Goal: Task Accomplishment & Management: Manage account settings

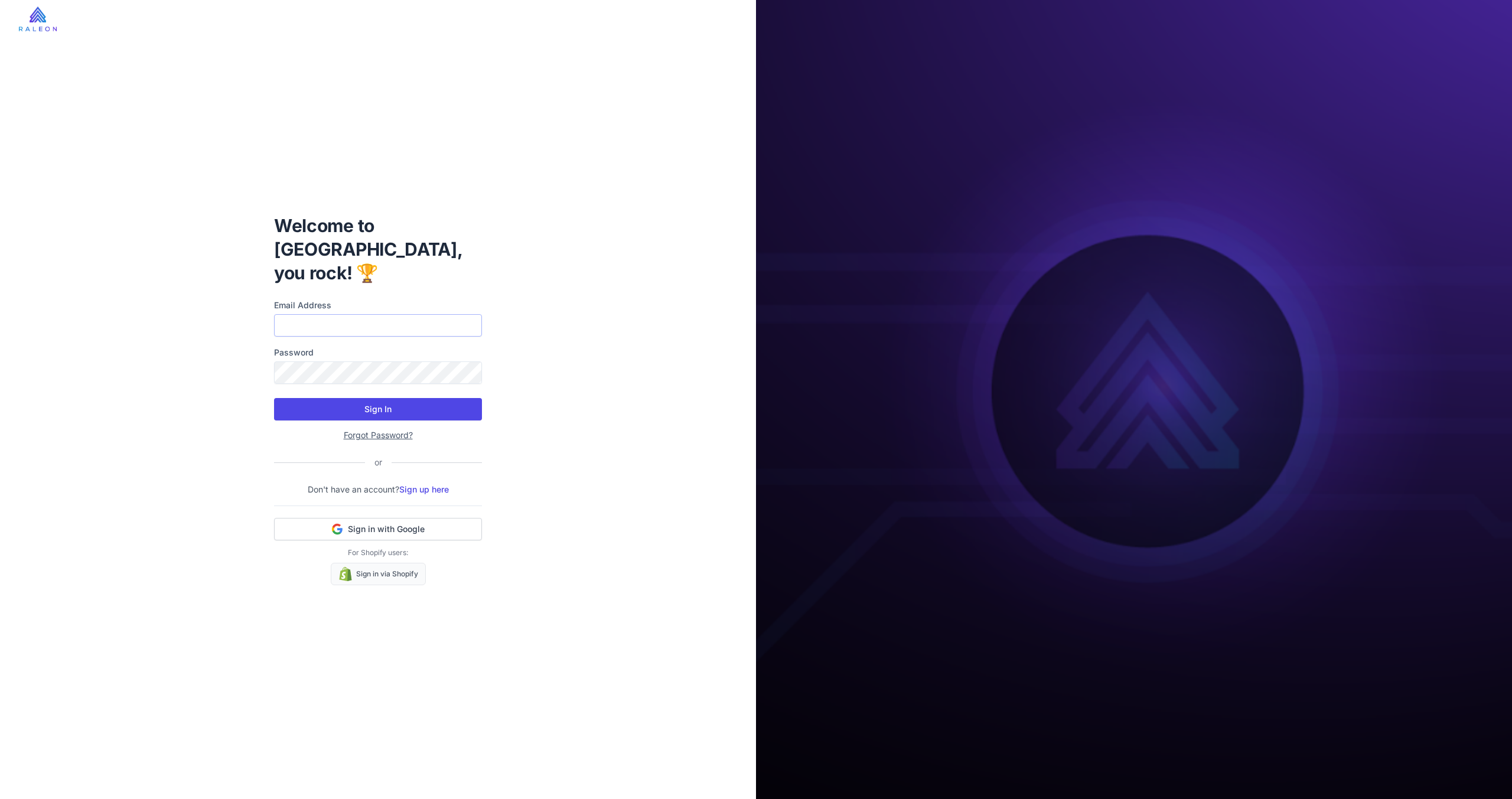
type input "**********"
click at [367, 398] on button "Sign In" at bounding box center [378, 409] width 208 height 22
